Goal: Task Accomplishment & Management: Complete application form

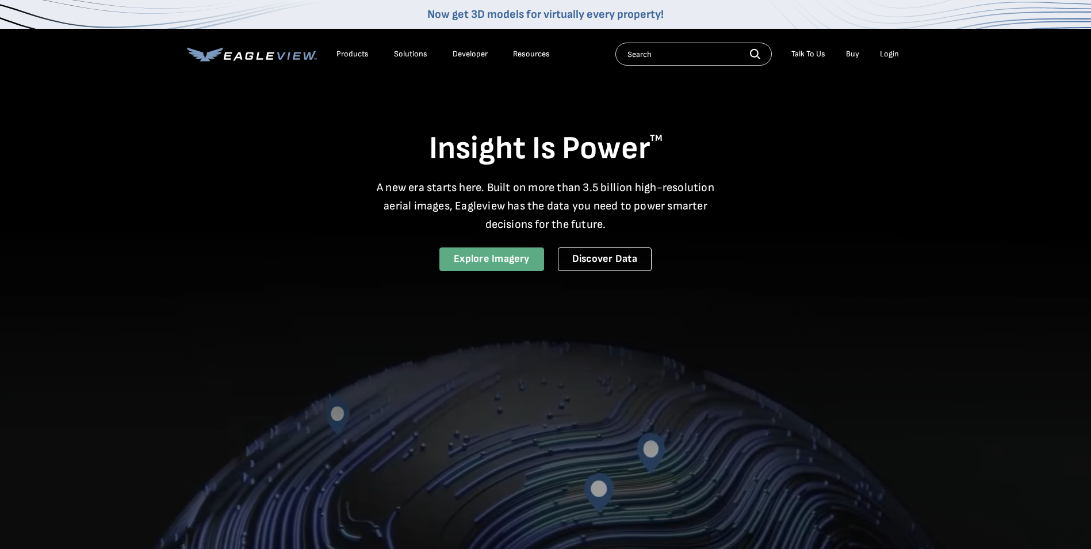
click at [501, 261] on link "Explore Imagery" at bounding box center [491, 259] width 105 height 24
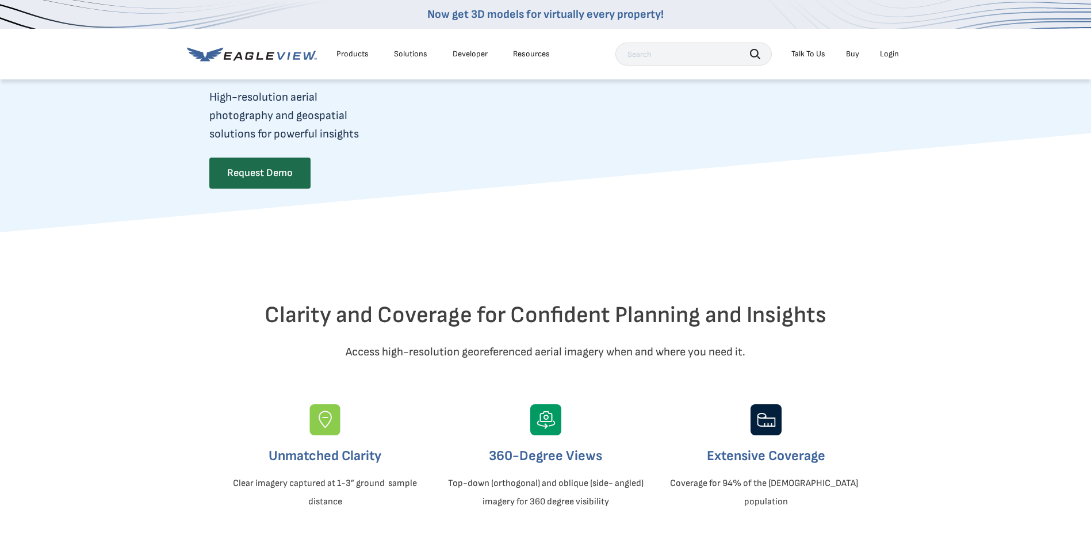
scroll to position [115, 0]
click at [266, 173] on link "Request Demo" at bounding box center [259, 171] width 100 height 30
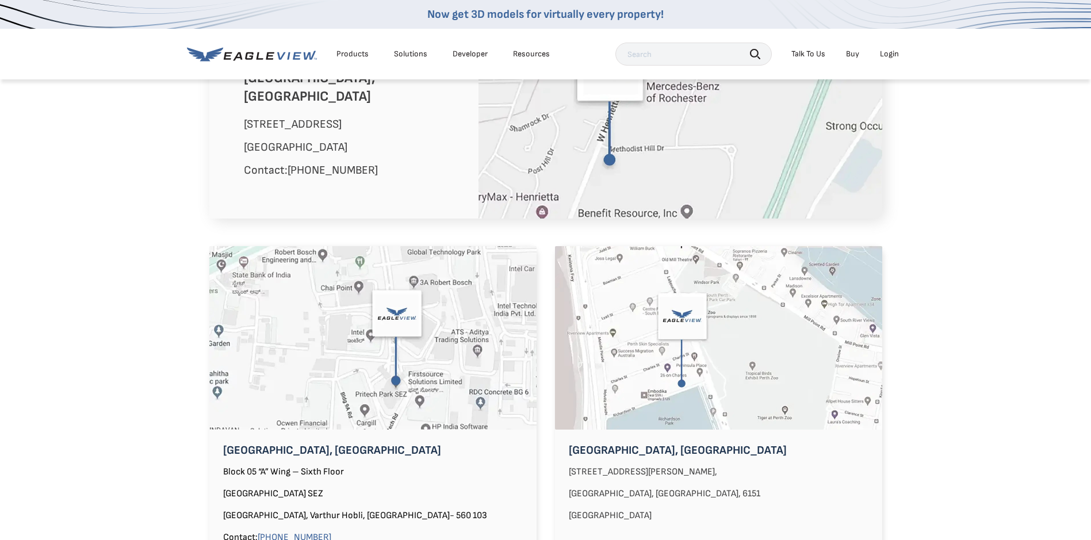
click at [530, 142] on img at bounding box center [680, 105] width 404 height 225
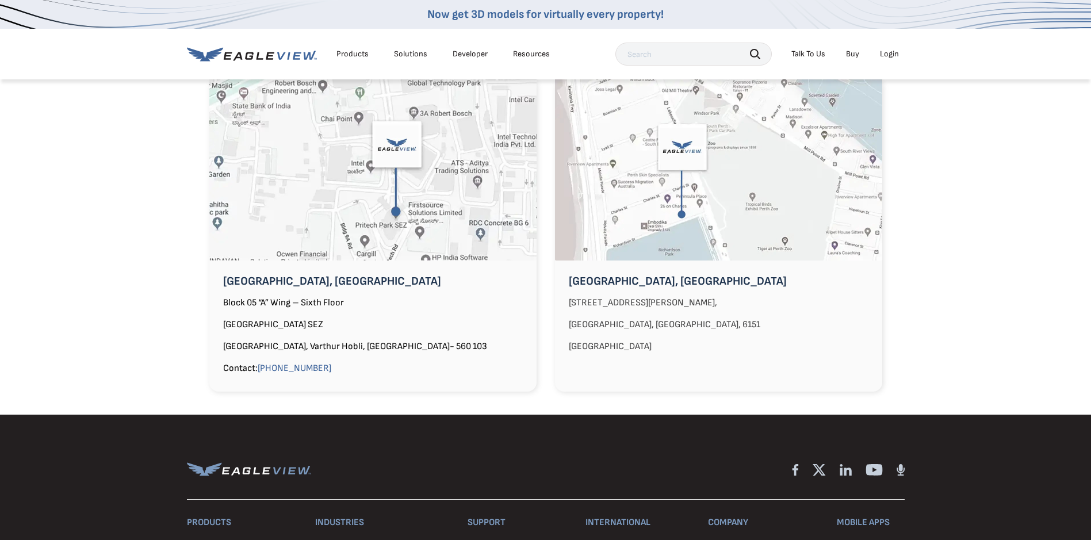
scroll to position [978, 0]
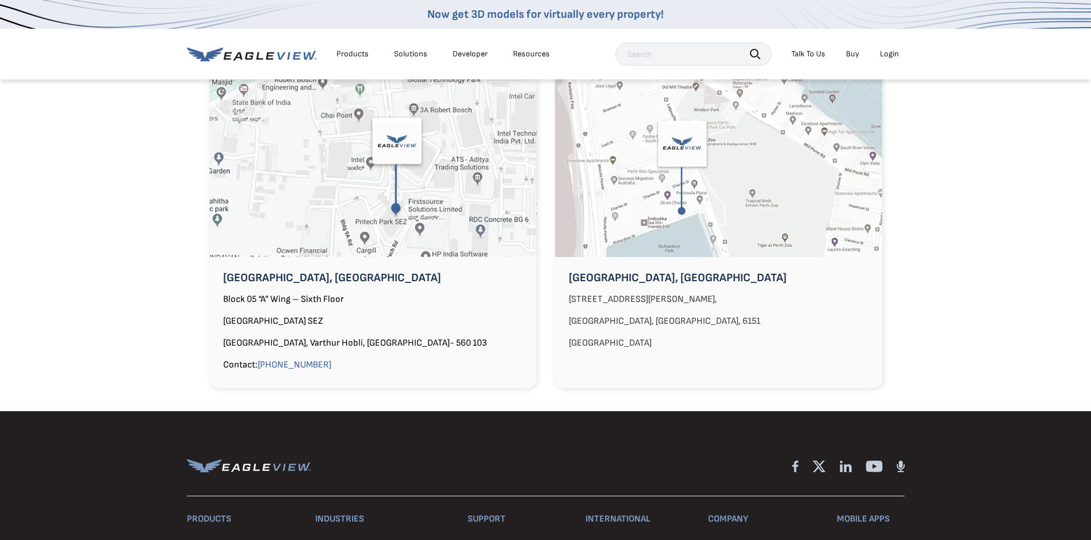
click at [501, 269] on p "[GEOGRAPHIC_DATA], [GEOGRAPHIC_DATA]" at bounding box center [372, 278] width 327 height 18
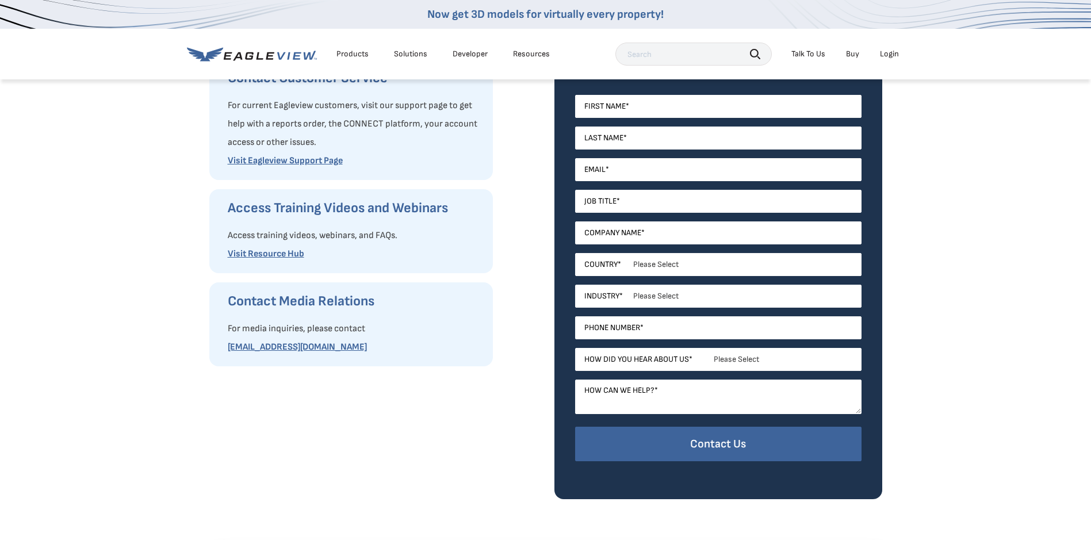
scroll to position [230, 0]
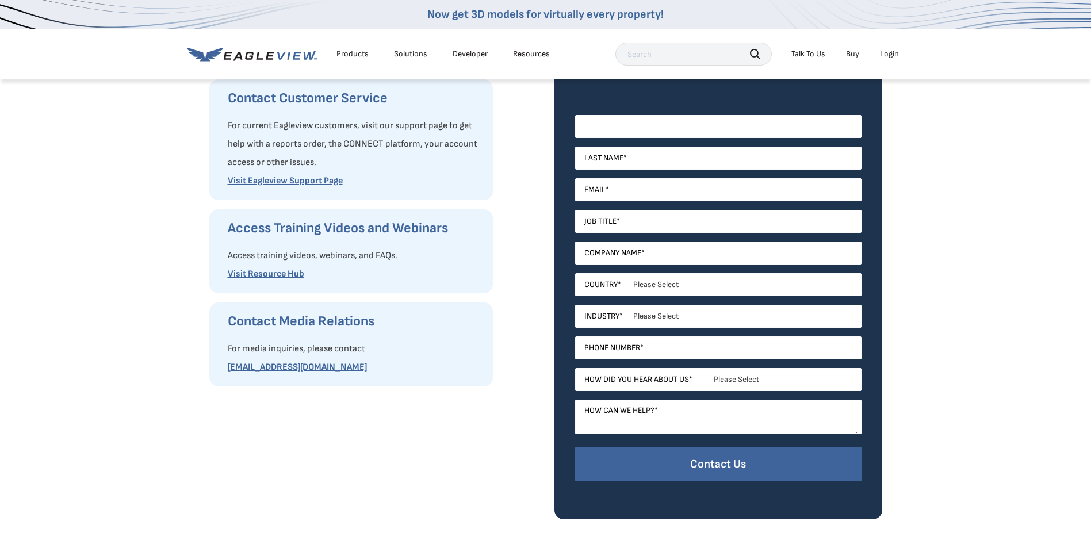
click at [698, 128] on input "First Name *" at bounding box center [718, 126] width 286 height 23
type input "Theo"
type input "[PERSON_NAME]"
type input "[EMAIL_ADDRESS][DOMAIN_NAME]"
type input "Sumter County Fire and Rescue"
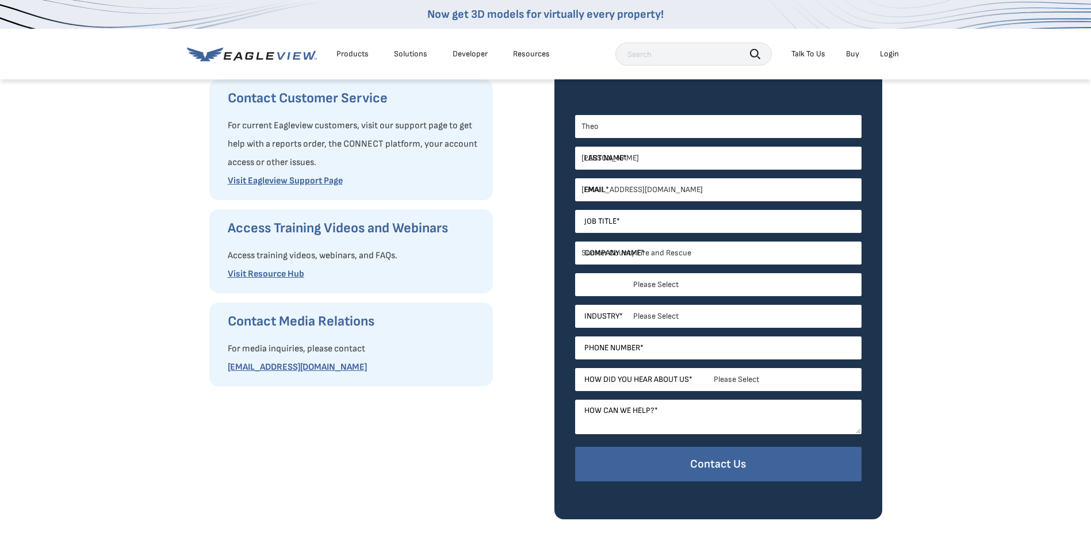
select select "[GEOGRAPHIC_DATA]"
type input "12293801740"
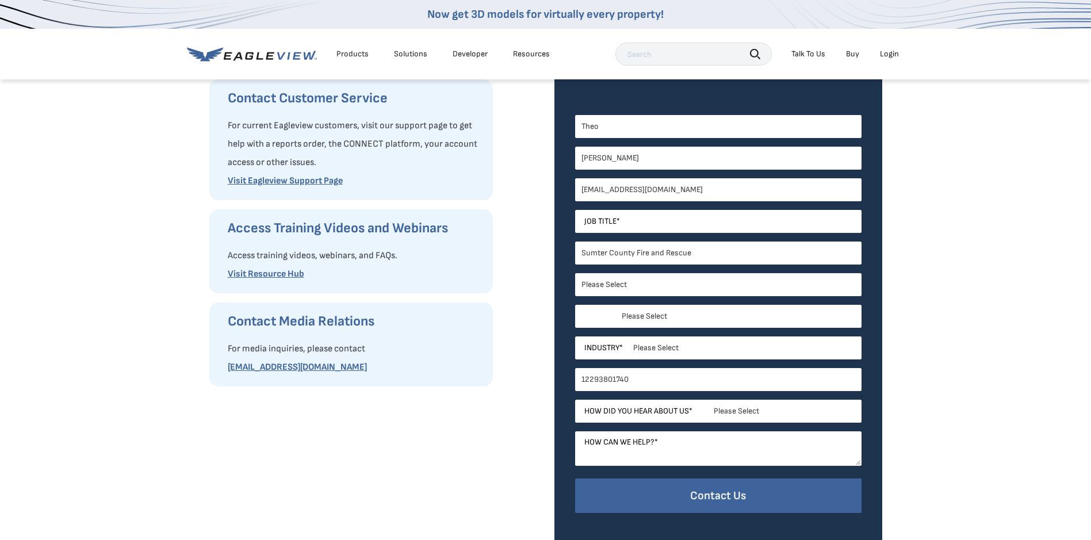
select select "[US_STATE]"
click at [627, 220] on input "Job Title *" at bounding box center [718, 221] width 286 height 23
type input "Fire Marshal"
click at [687, 346] on select "Please Select Architects & Engineering Construction Electric/Gas Utilities Gove…" at bounding box center [718, 347] width 286 height 23
select select "Government"
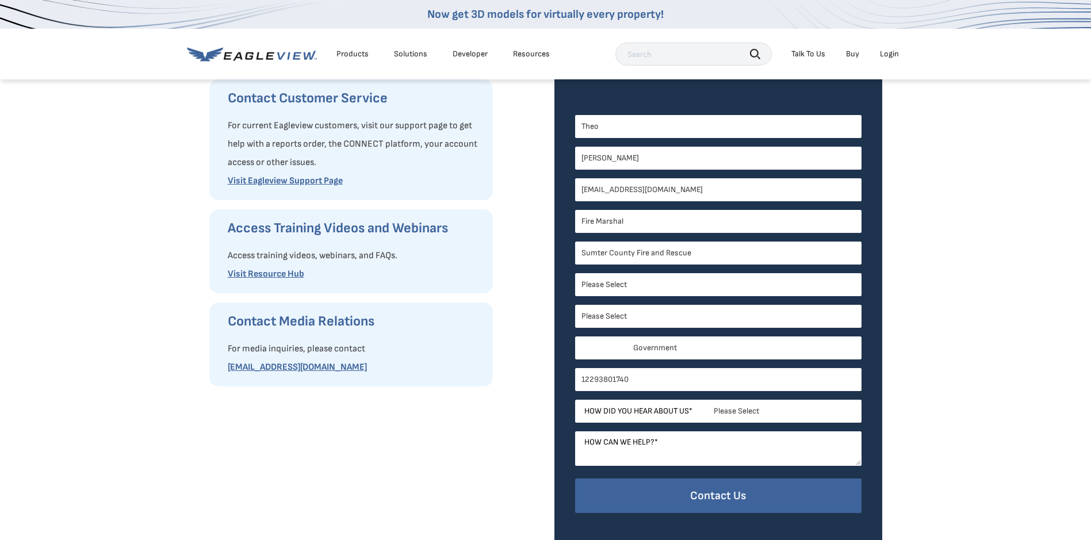
click at [575, 336] on select "Please Select Architects & Engineering Construction Electric/Gas Utilities Gove…" at bounding box center [718, 347] width 286 height 23
click at [647, 378] on input "12293801740" at bounding box center [718, 379] width 286 height 23
type input "12298156134"
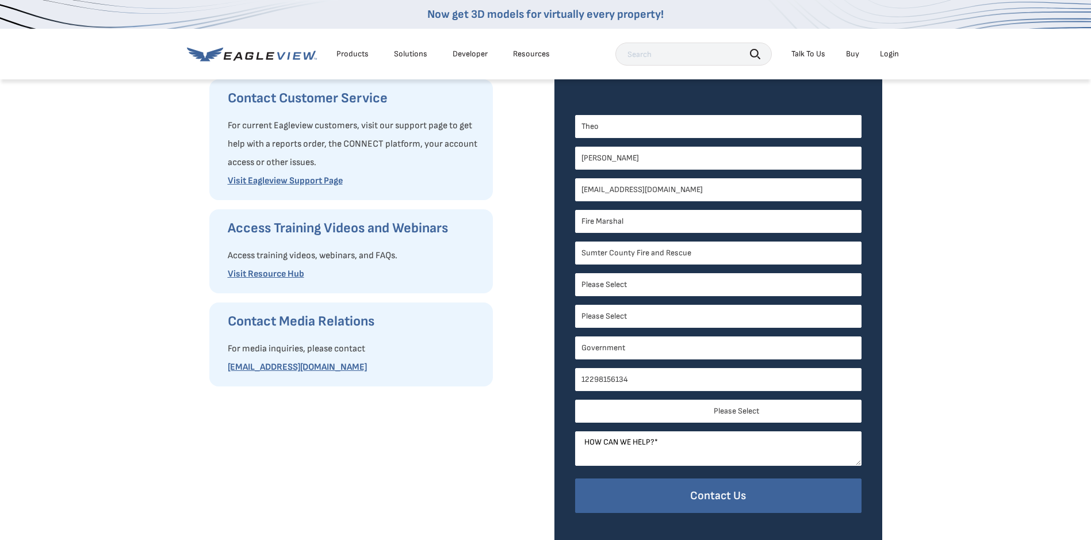
click at [745, 411] on select "Please Select Search Engine Social Media Word of Mouth Podcast Online Advertise…" at bounding box center [718, 411] width 286 height 23
select select "Other"
click at [575, 400] on select "Please Select Search Engine Social Media Word of Mouth Podcast Online Advertise…" at bounding box center [718, 411] width 286 height 23
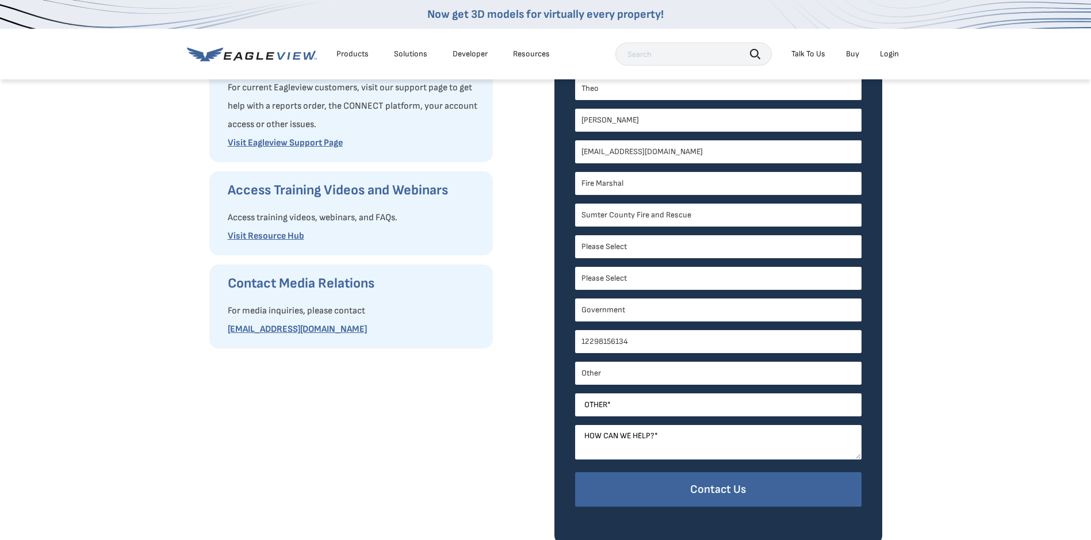
scroll to position [345, 0]
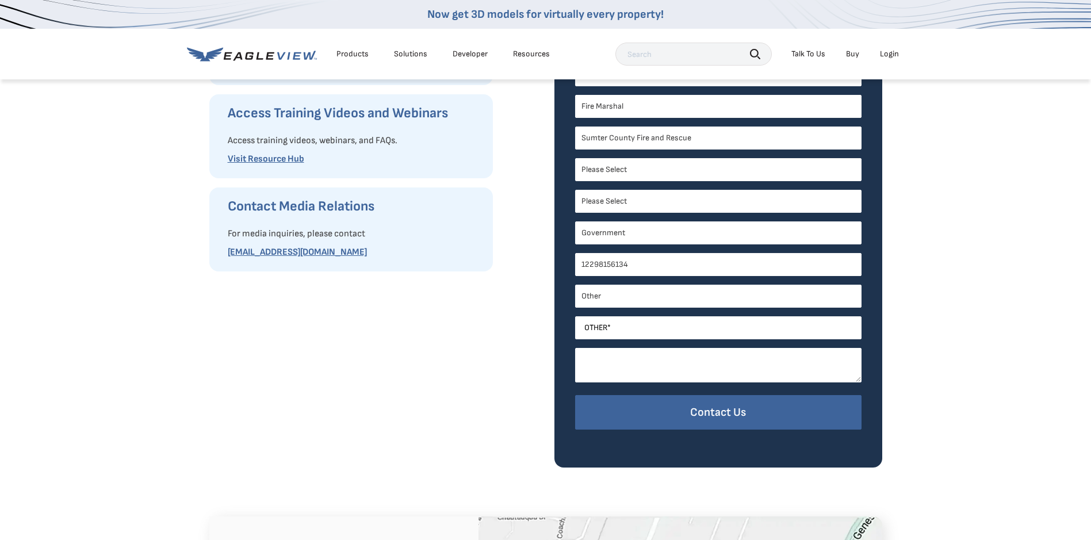
click at [695, 371] on textarea "How can we help? *" at bounding box center [718, 365] width 286 height 35
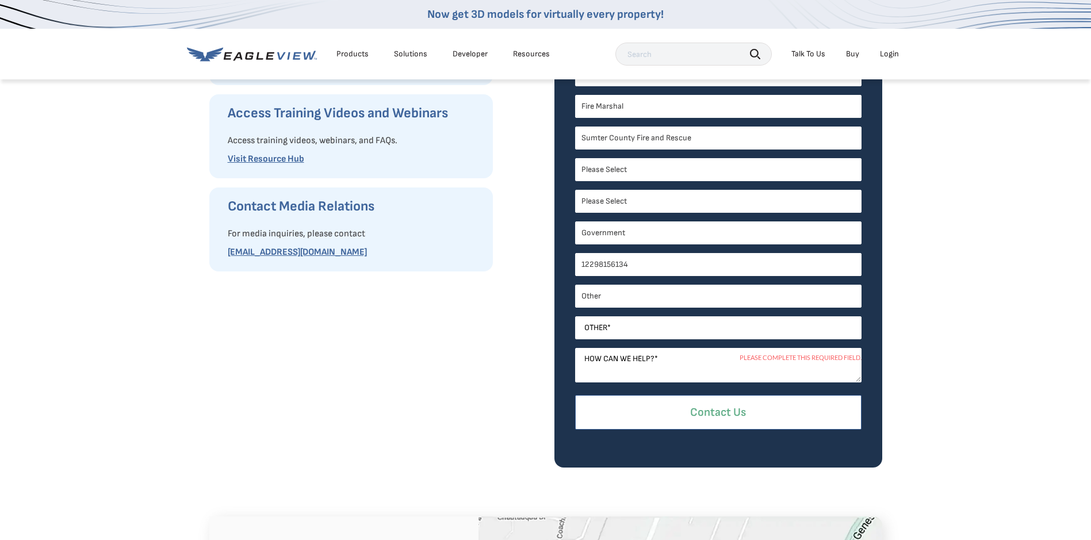
click at [685, 410] on input "Contact Us" at bounding box center [718, 412] width 286 height 35
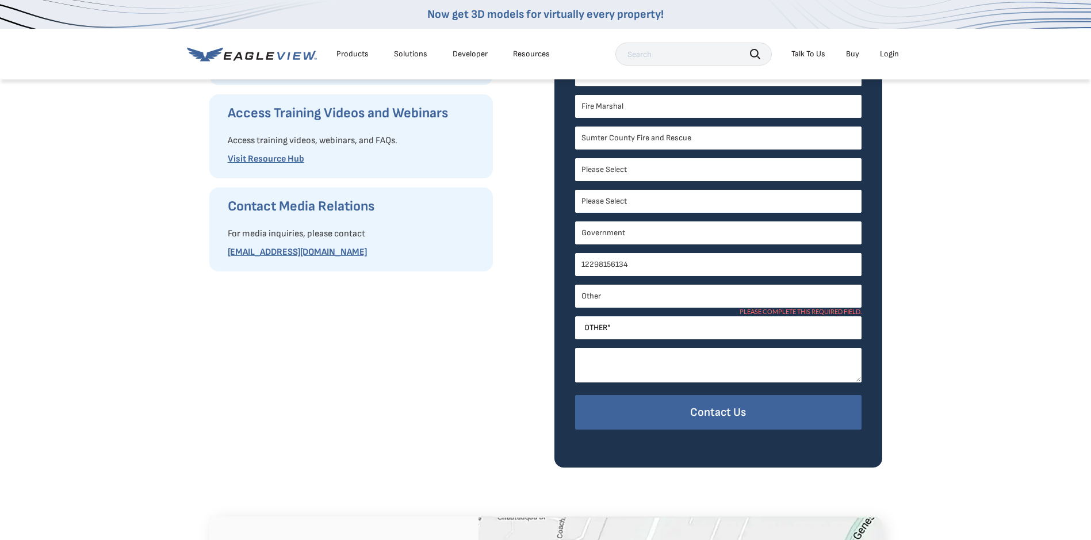
click at [685, 369] on textarea "How can we help? *" at bounding box center [718, 365] width 286 height 35
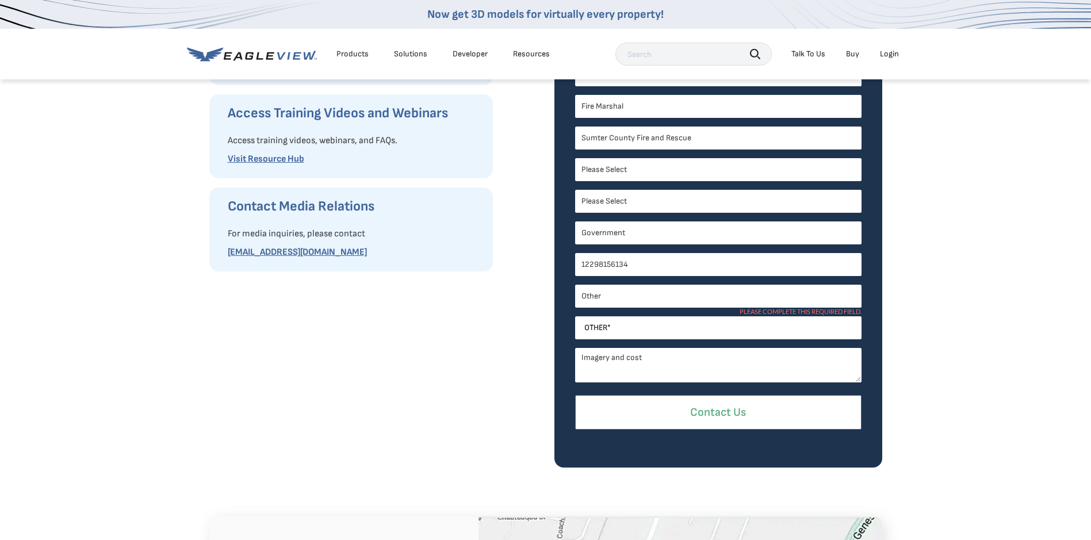
type textarea "Imagery and cost"
click at [711, 411] on input "Contact Us" at bounding box center [718, 412] width 286 height 35
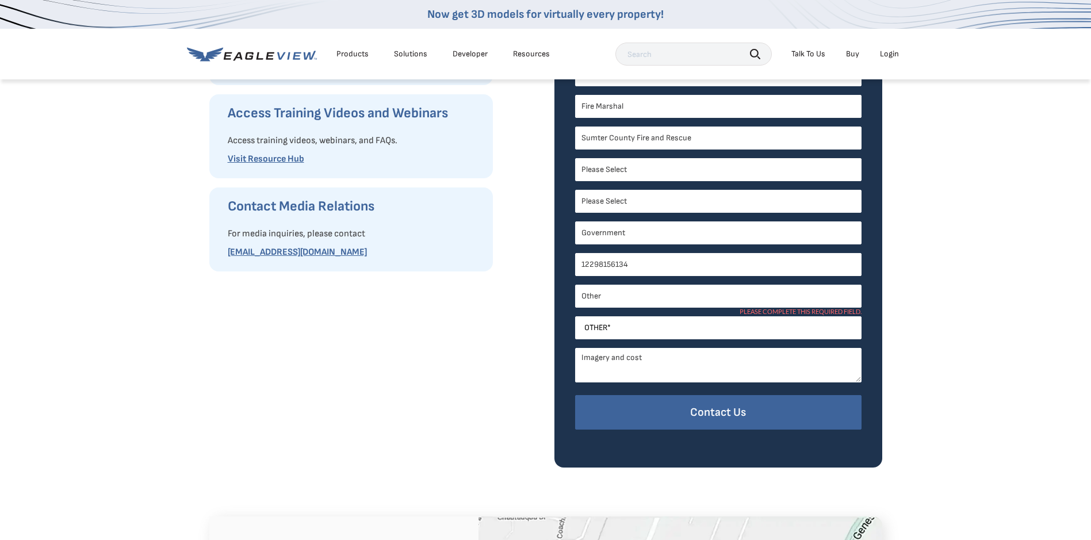
click at [658, 292] on select "Please Select Search Engine Social Media Word of Mouth Podcast Online Advertise…" at bounding box center [718, 296] width 286 height 23
click at [575, 285] on select "Please Select Search Engine Social Media Word of Mouth Podcast Online Advertise…" at bounding box center [718, 296] width 286 height 23
click at [642, 326] on input "Other *" at bounding box center [718, 327] width 286 height 23
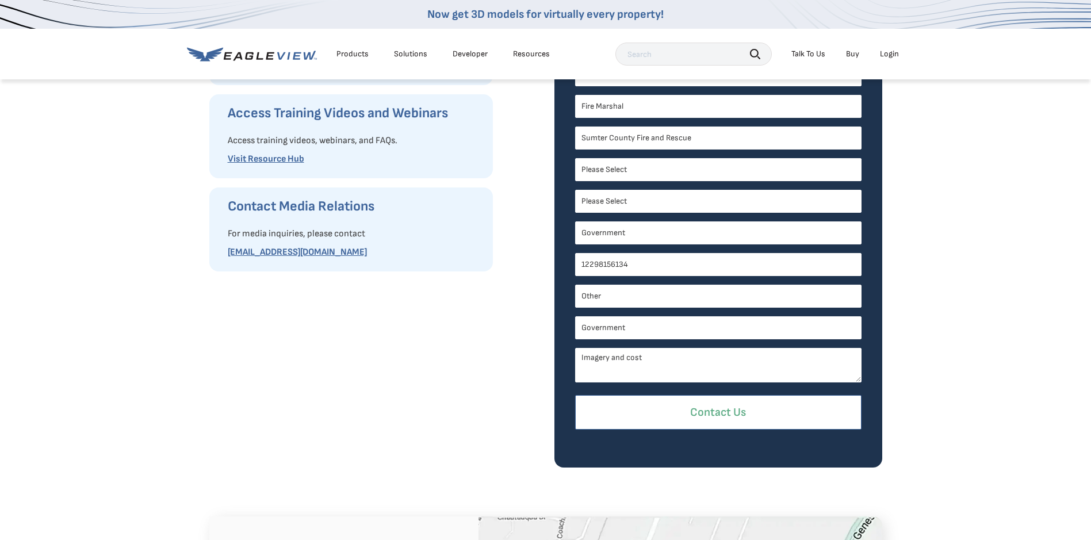
type input "Government"
click at [704, 397] on input "Contact Us" at bounding box center [718, 412] width 286 height 35
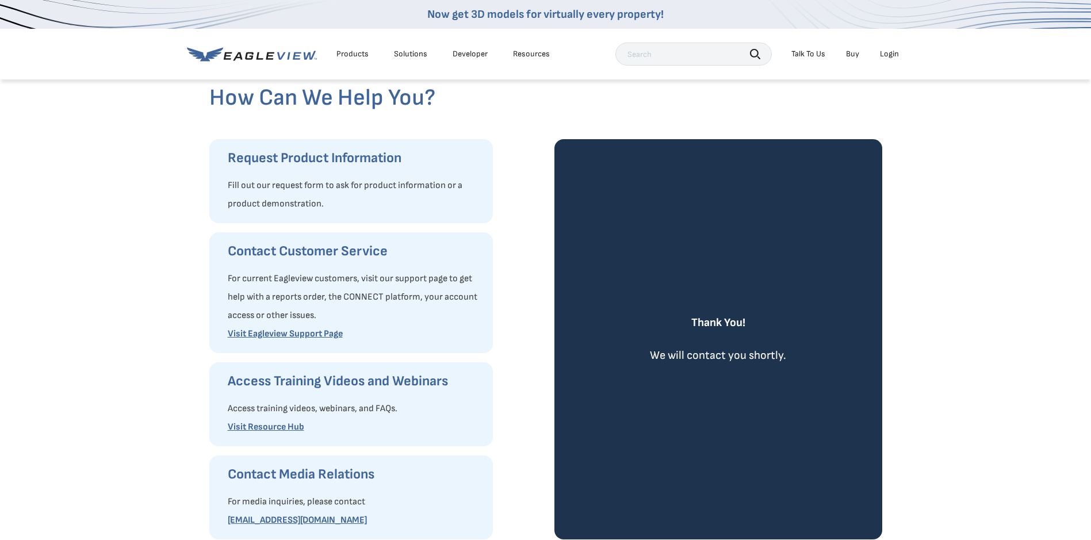
scroll to position [0, 0]
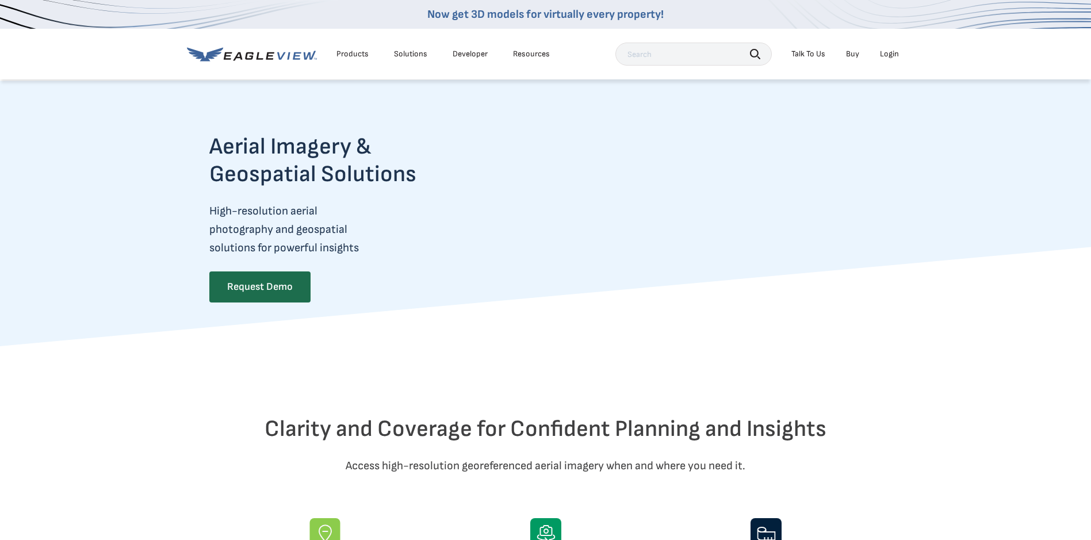
click at [687, 232] on video at bounding box center [689, 229] width 386 height 193
